Goal: Task Accomplishment & Management: Manage account settings

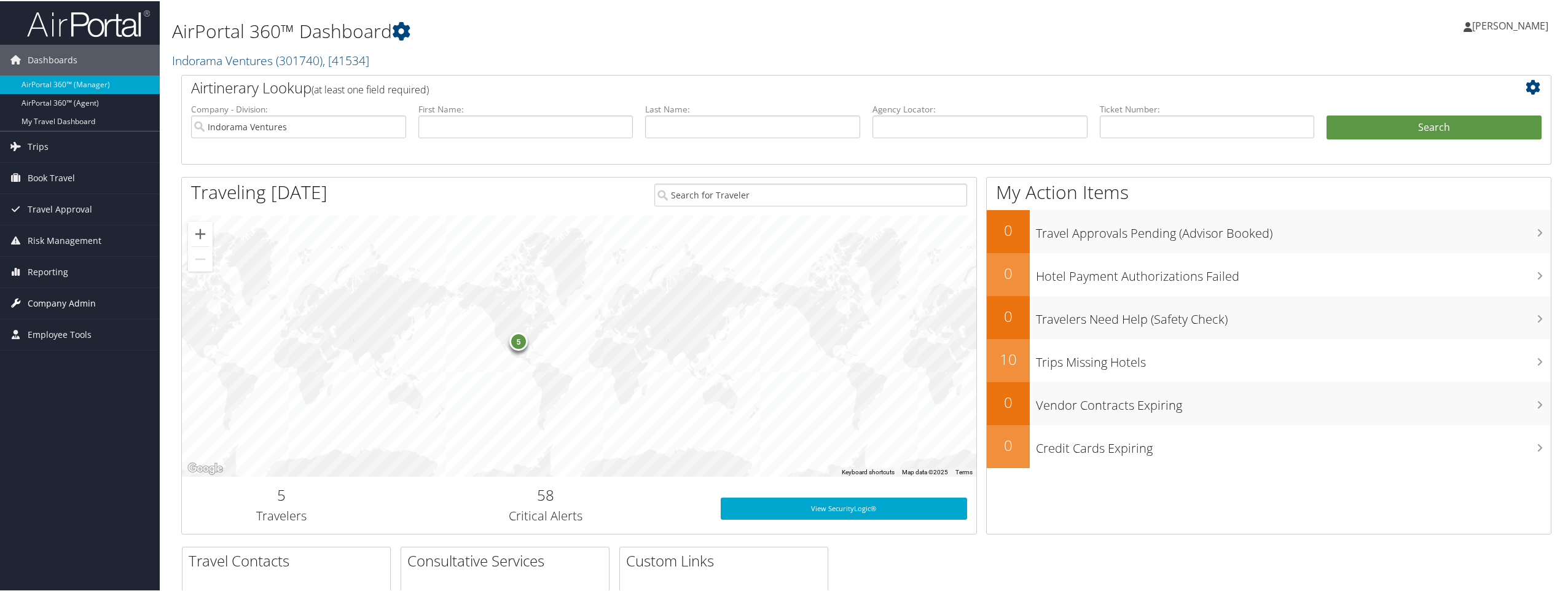
click at [66, 303] on span "Company Admin" at bounding box center [62, 302] width 68 height 31
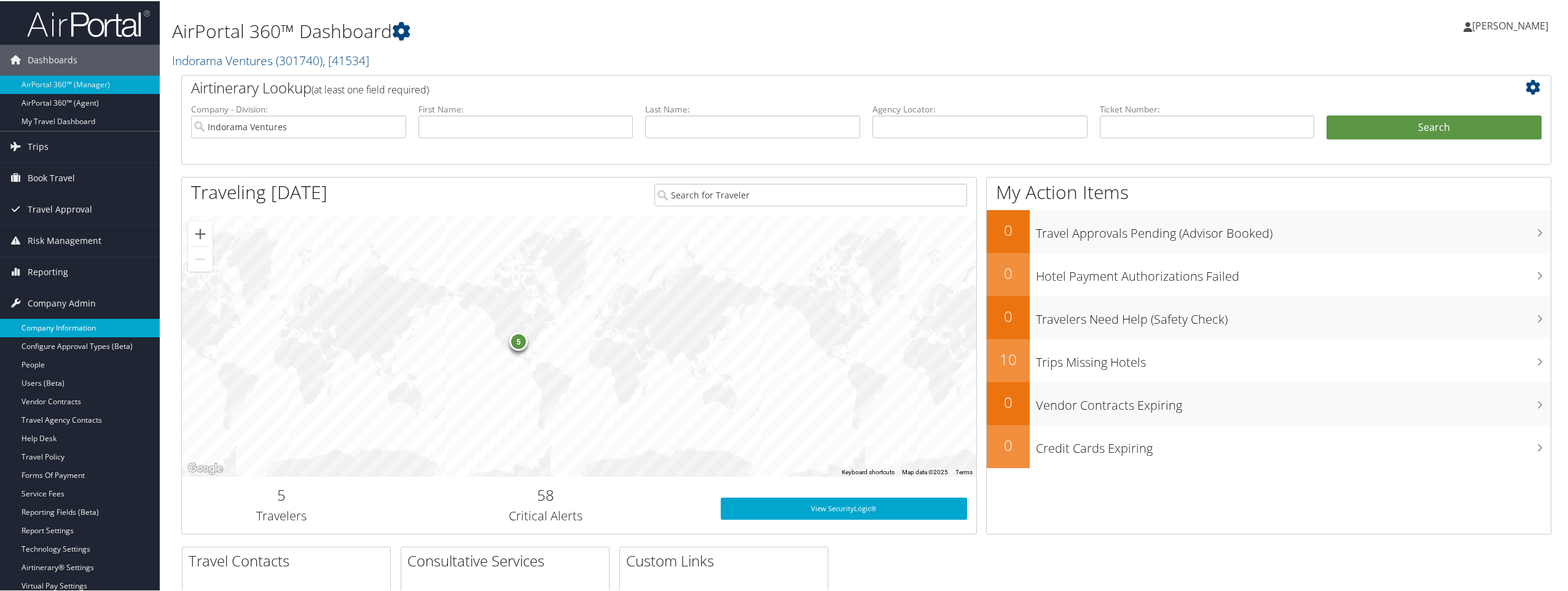
click at [68, 327] on link "Company Information" at bounding box center [79, 327] width 160 height 18
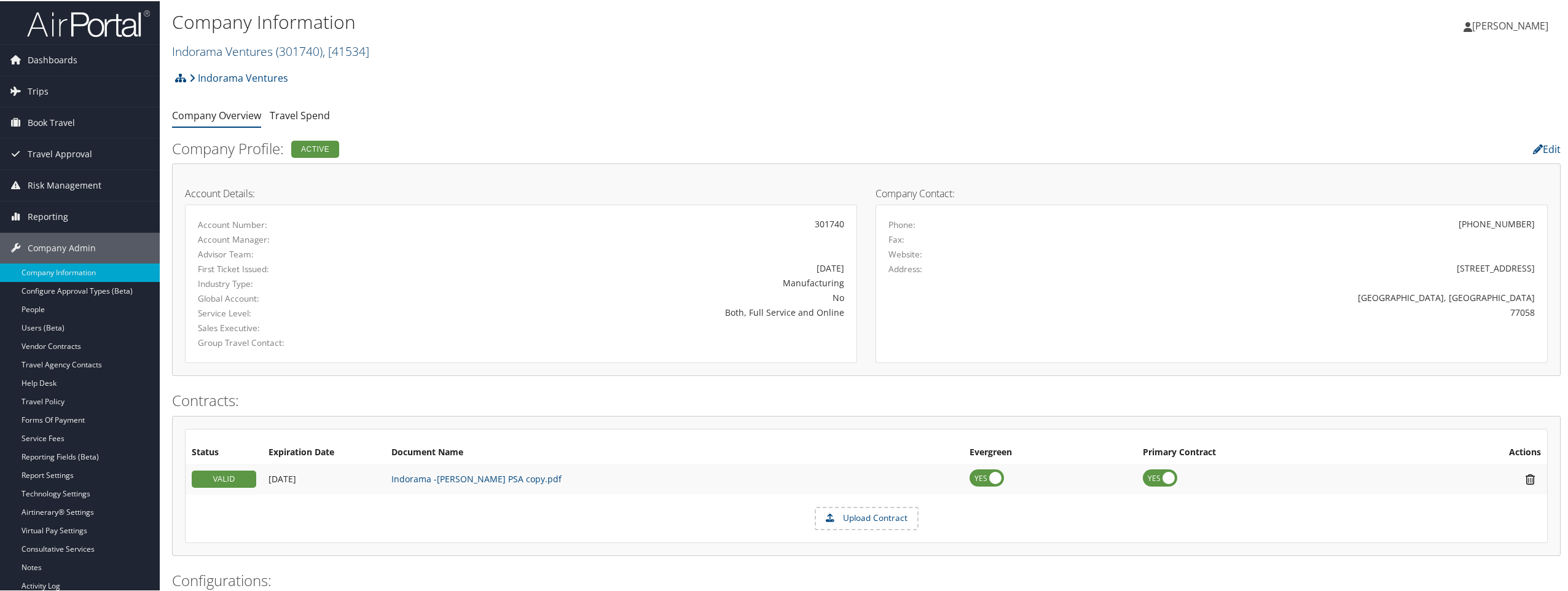
click at [360, 51] on span ", [ 41534 ]" at bounding box center [346, 49] width 46 height 16
click at [300, 68] on input "search" at bounding box center [253, 72] width 162 height 22
type input "SME"
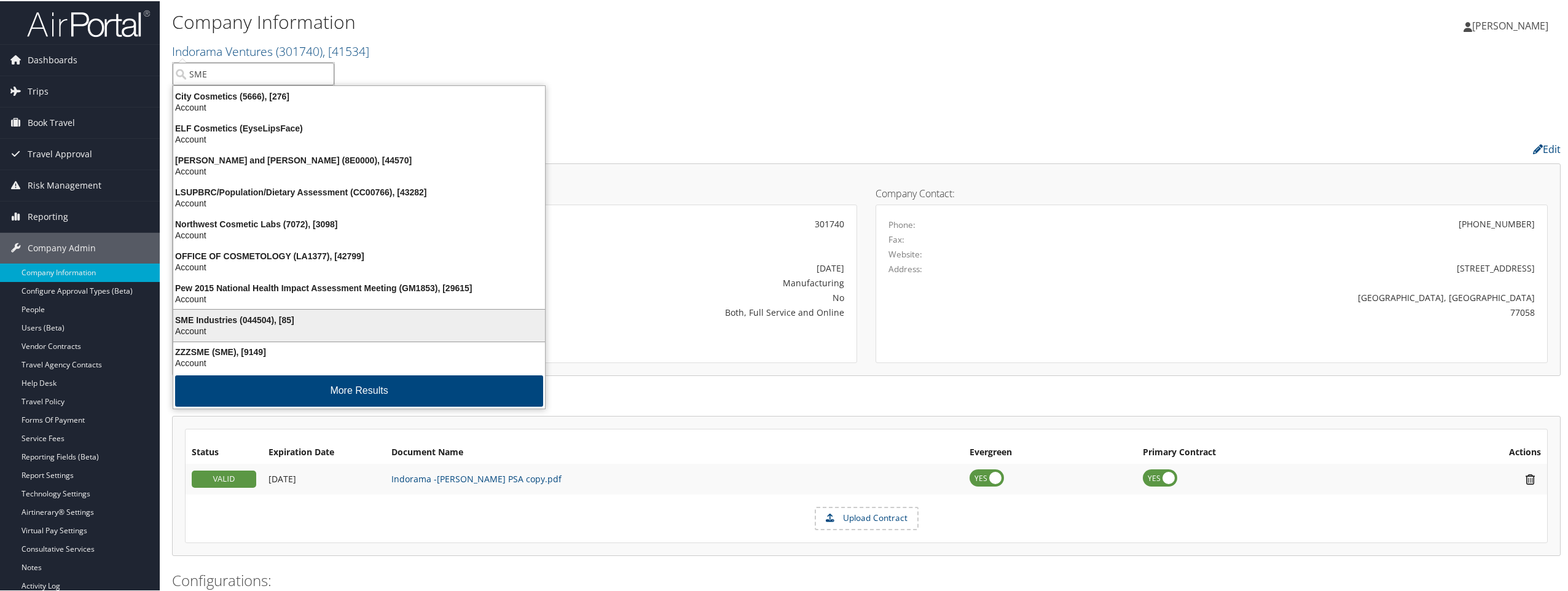
click at [337, 324] on div "SME Industries (044504), [85]" at bounding box center [358, 318] width 386 height 11
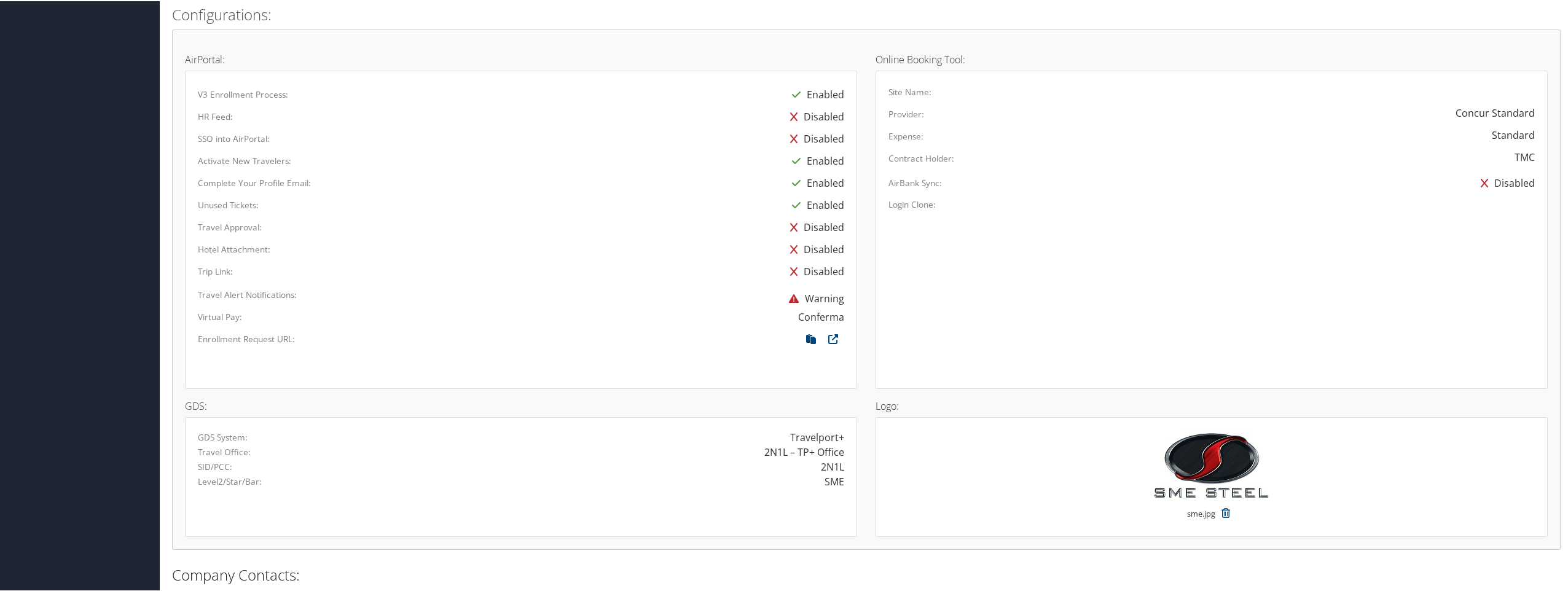
scroll to position [676, 0]
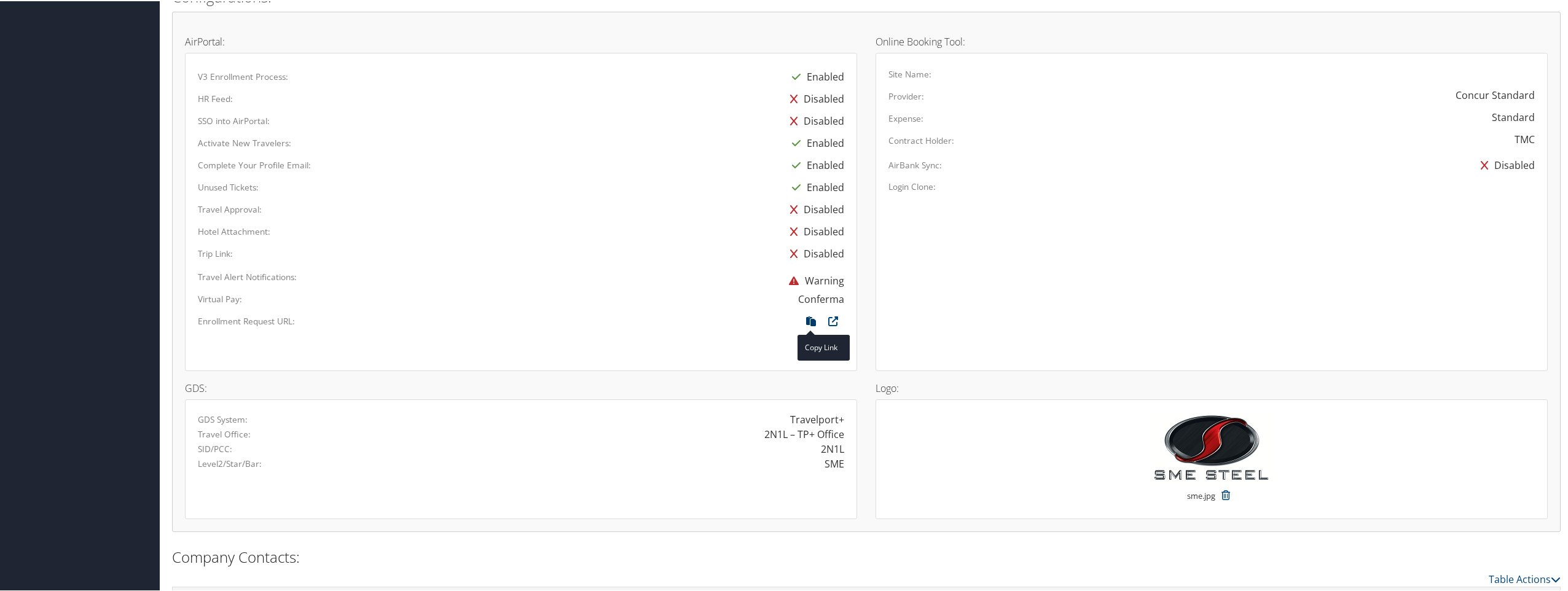
click at [807, 319] on icon at bounding box center [811, 323] width 22 height 16
